Goal: Information Seeking & Learning: Find specific fact

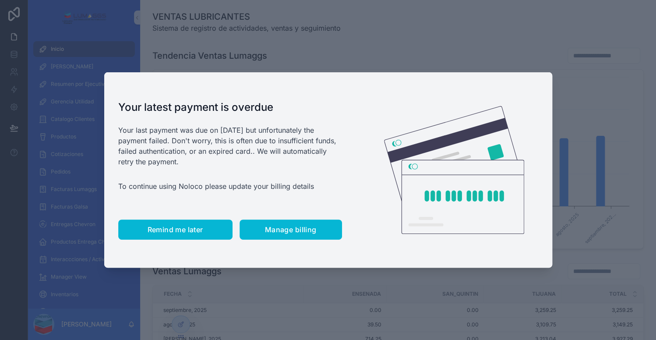
click at [191, 235] on button "Remind me later" at bounding box center [175, 229] width 114 height 20
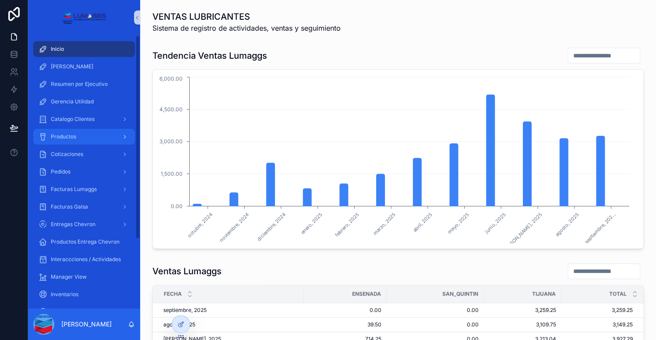
click at [58, 141] on div "Productos" at bounding box center [84, 137] width 91 height 14
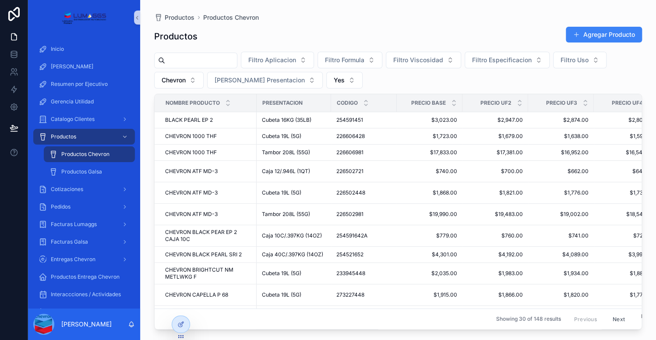
click at [196, 64] on input "scrollable content" at bounding box center [201, 60] width 72 height 12
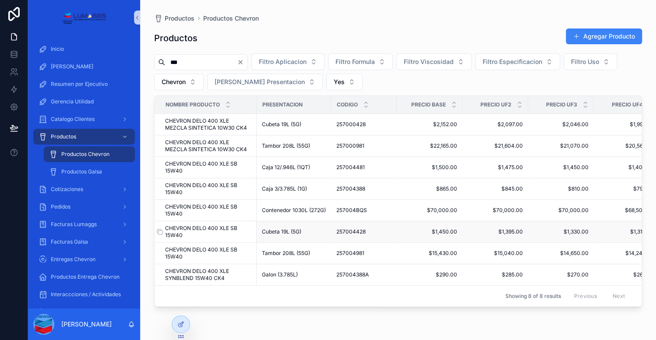
type input "***"
click at [226, 234] on span "CHEVRON DELO 400 XLE SB 15W40" at bounding box center [208, 232] width 86 height 14
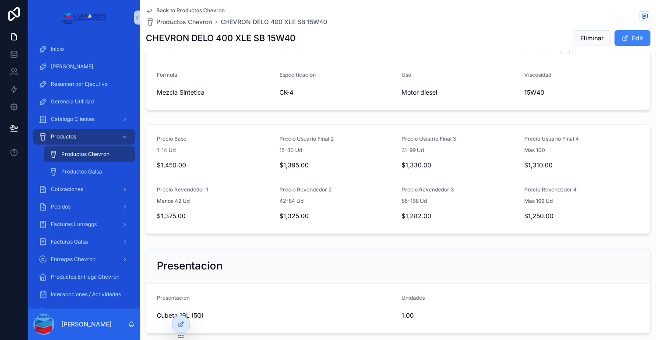
scroll to position [90, 0]
